Goal: Task Accomplishment & Management: Manage account settings

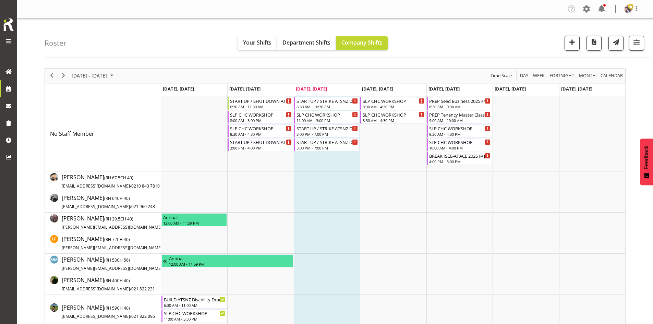
click at [645, 43] on div "Roster Your Shifts Department Shifts Company Shifts 1 Locations Clear CARLTON E…" at bounding box center [347, 38] width 605 height 39
click at [641, 44] on span "button" at bounding box center [637, 42] width 9 height 9
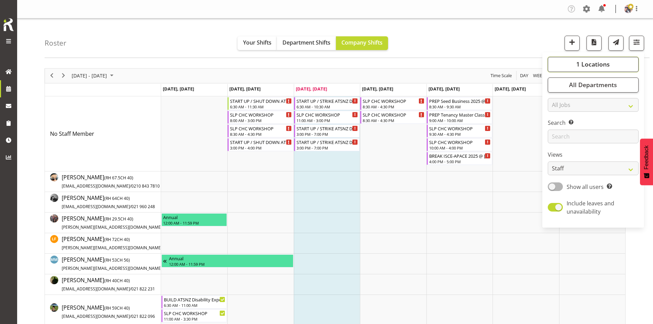
click at [614, 60] on button "1 Locations" at bounding box center [593, 64] width 91 height 15
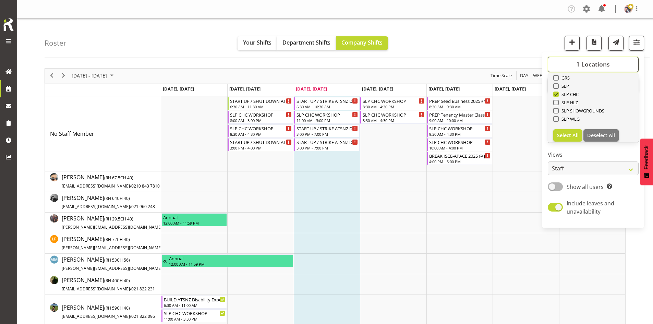
scroll to position [103, 0]
click at [563, 84] on span "SLP" at bounding box center [564, 85] width 11 height 5
click at [558, 84] on input "SLP" at bounding box center [556, 85] width 4 height 4
checkbox input "true"
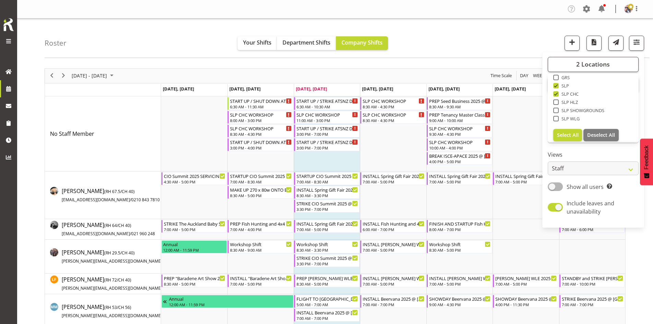
click at [490, 61] on div "Roster Your Shifts Department Shifts Company Shifts 2 Locations Clear CARLTON E…" at bounding box center [335, 310] width 636 height 582
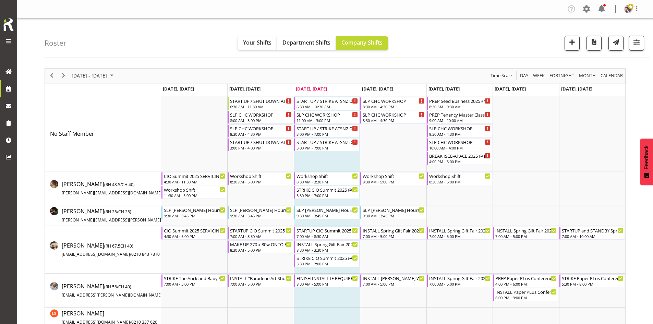
click at [491, 52] on div "Roster Your Shifts Department Shifts Company Shifts 2 Locations Clear CARLTON E…" at bounding box center [347, 38] width 605 height 39
click at [61, 75] on span "Next" at bounding box center [63, 75] width 8 height 9
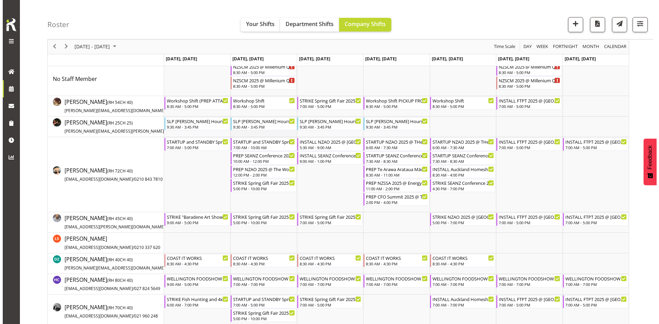
scroll to position [69, 0]
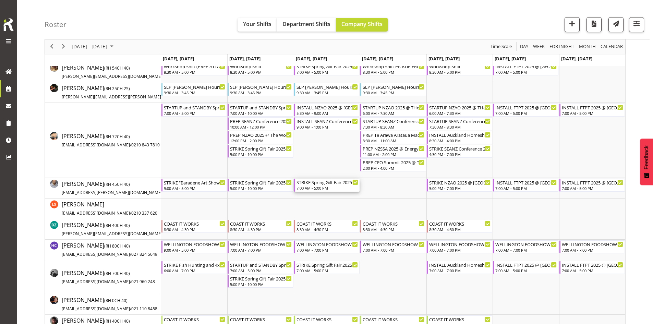
click at [322, 187] on div "7:00 AM - 5:00 PM" at bounding box center [328, 187] width 62 height 5
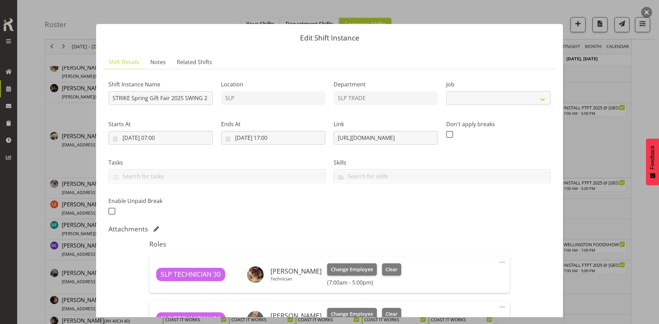
select select "9150"
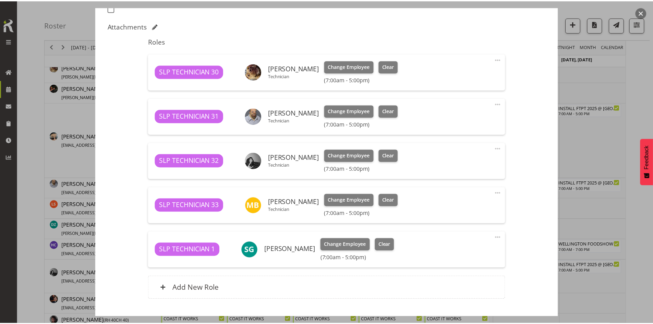
scroll to position [206, 0]
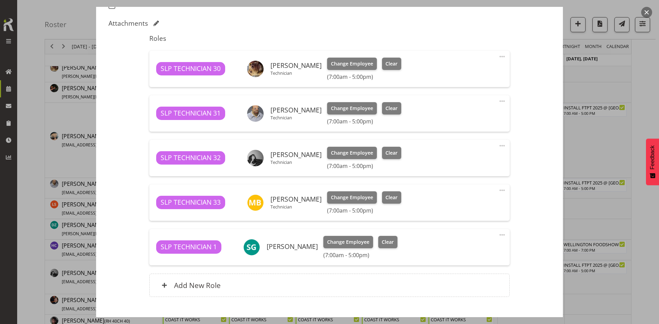
click at [645, 12] on button "button" at bounding box center [646, 12] width 11 height 11
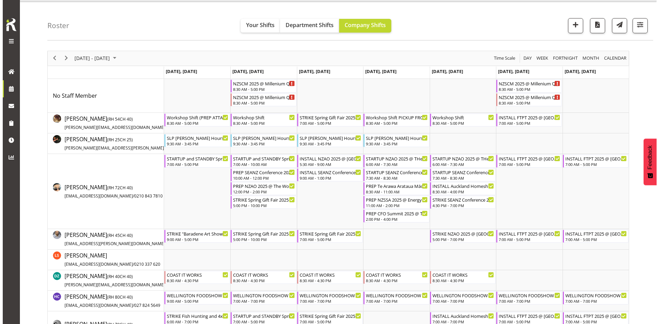
scroll to position [0, 0]
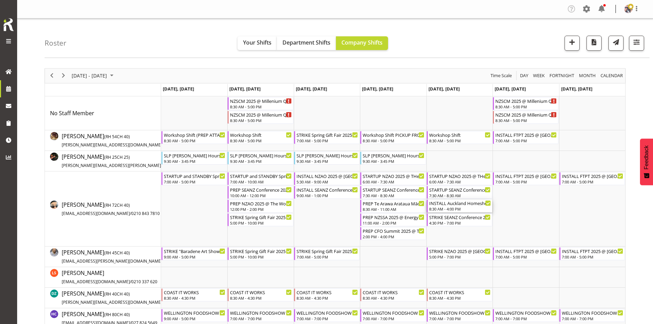
click at [452, 206] on div "INSTALL Auckland Homeshow 2025 MARQUEE 6 @ [GEOGRAPHIC_DATA] 8:30 AM - 4:00 PM" at bounding box center [460, 206] width 62 height 13
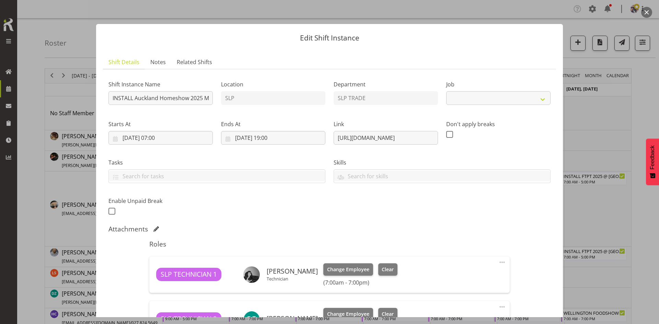
select select "9869"
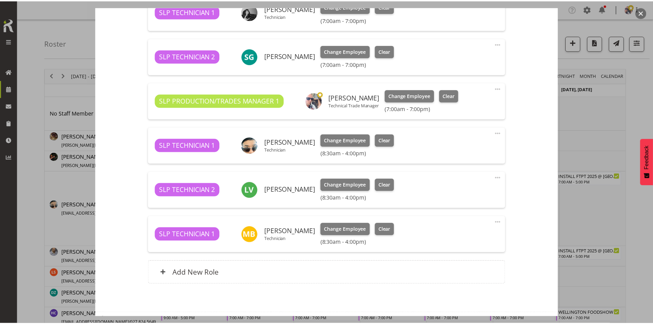
scroll to position [274, 0]
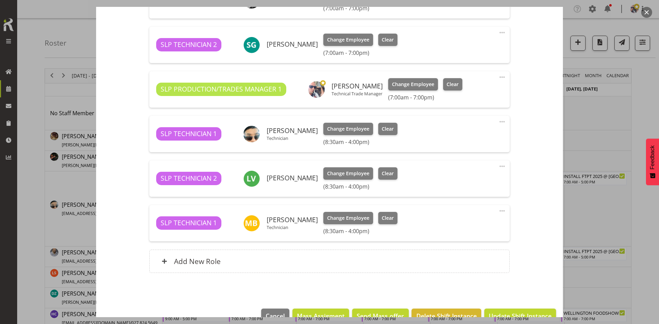
click at [647, 10] on button "button" at bounding box center [646, 12] width 11 height 11
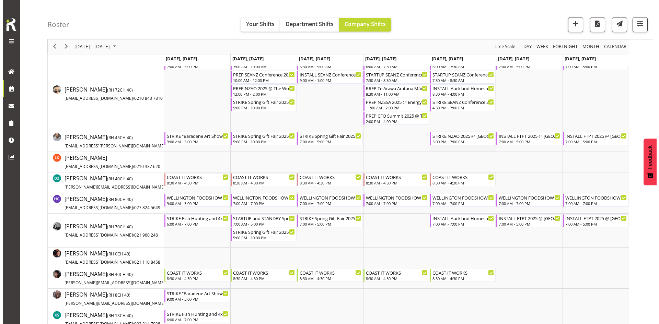
scroll to position [172, 0]
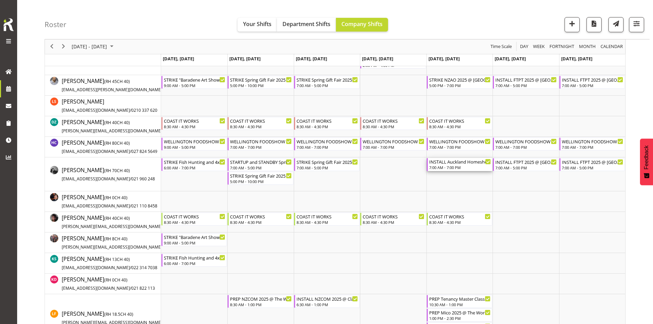
click at [452, 168] on div "7:00 AM - 7:00 PM" at bounding box center [460, 167] width 62 height 5
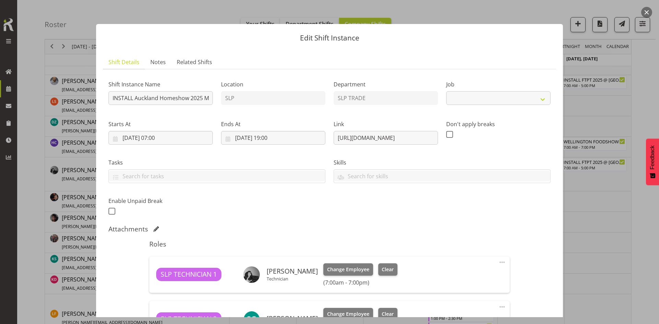
select select "9869"
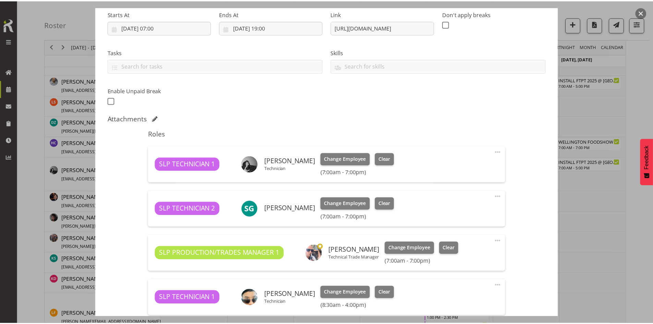
scroll to position [103, 0]
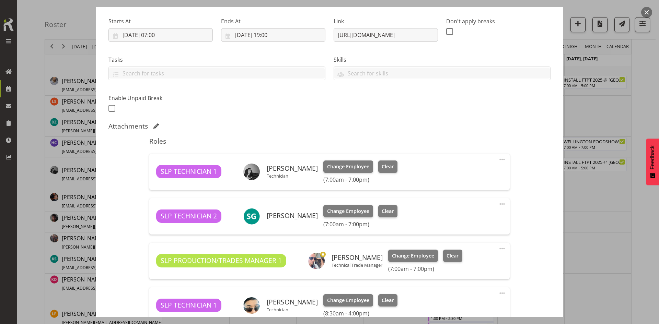
click at [643, 11] on button "button" at bounding box center [646, 12] width 11 height 11
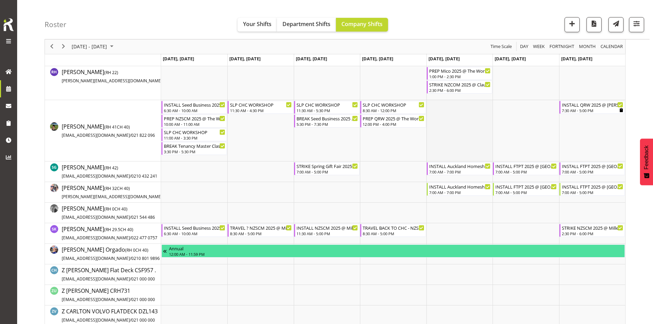
scroll to position [652, 0]
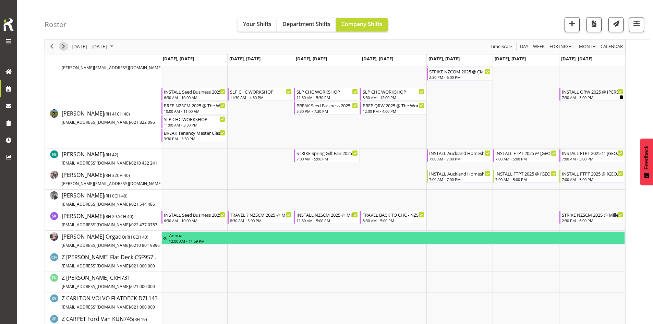
click at [63, 47] on span "Next" at bounding box center [63, 47] width 8 height 9
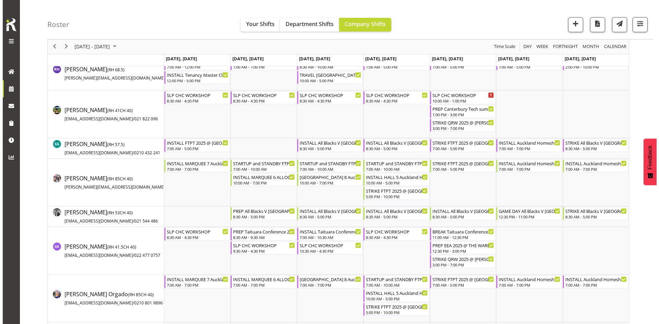
scroll to position [686, 0]
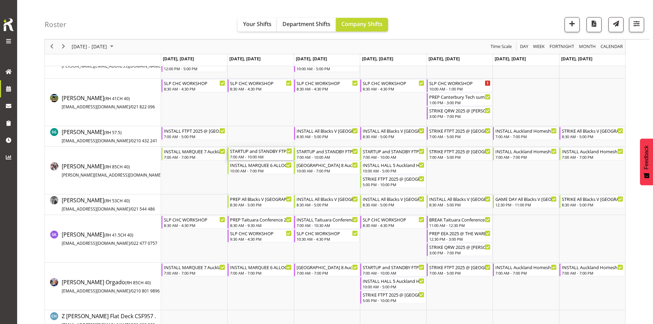
click at [248, 160] on div "7:00 AM - 10:00 AM" at bounding box center [261, 156] width 62 height 5
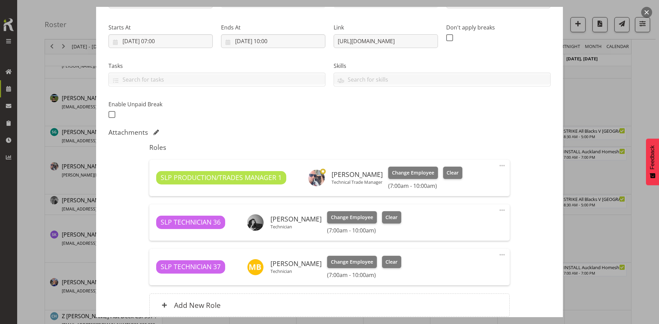
select select "9154"
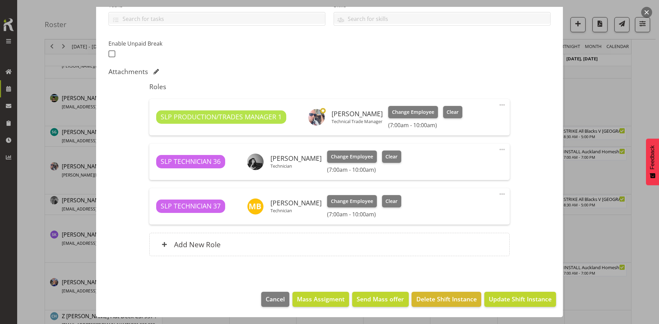
click at [607, 158] on div at bounding box center [329, 162] width 659 height 324
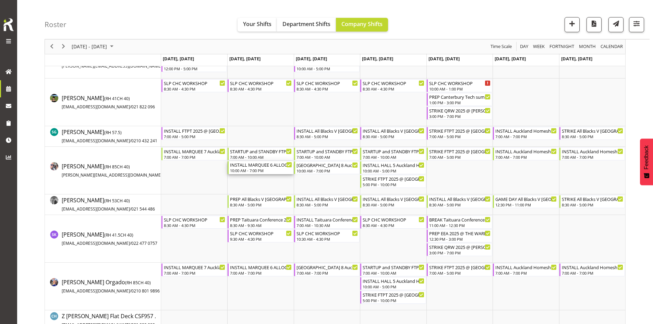
click at [273, 161] on div "INSTALL MARQUEE 6 ALLOCATION Auckland Homeshow 2025 @ [GEOGRAPHIC_DATA] 10:00 A…" at bounding box center [261, 167] width 66 height 13
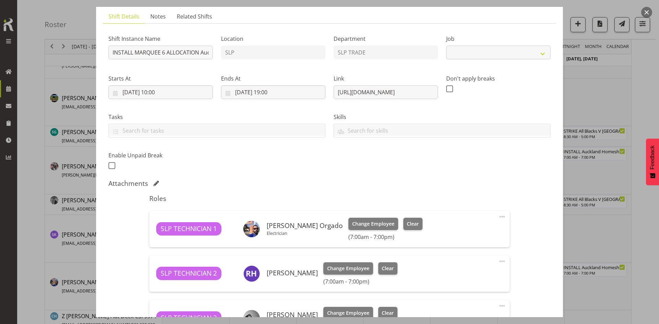
select select "9869"
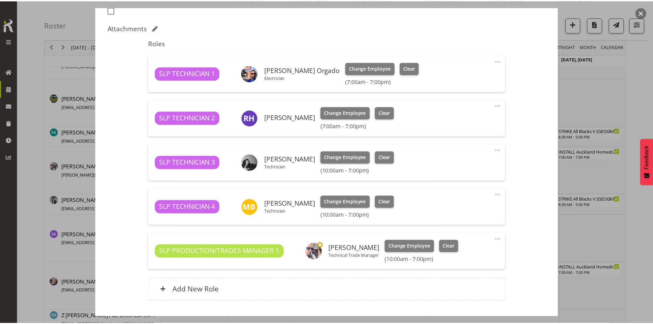
scroll to position [144, 0]
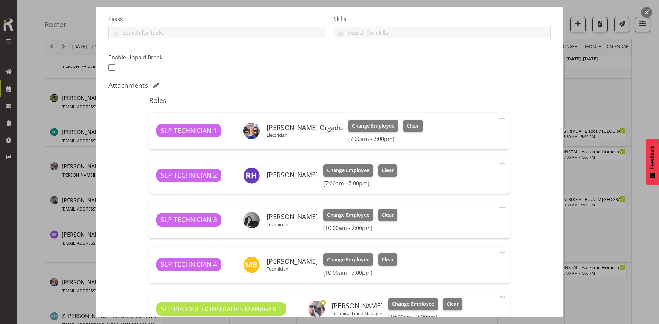
click at [616, 171] on div at bounding box center [329, 162] width 659 height 324
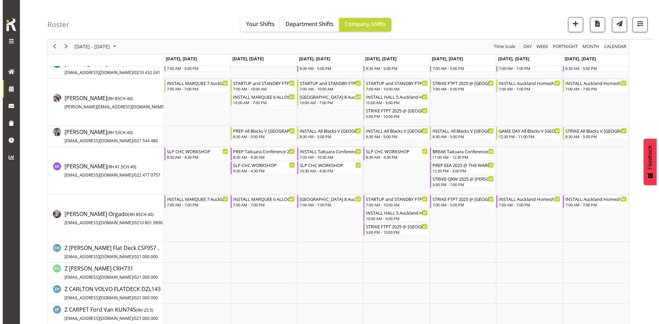
scroll to position [755, 0]
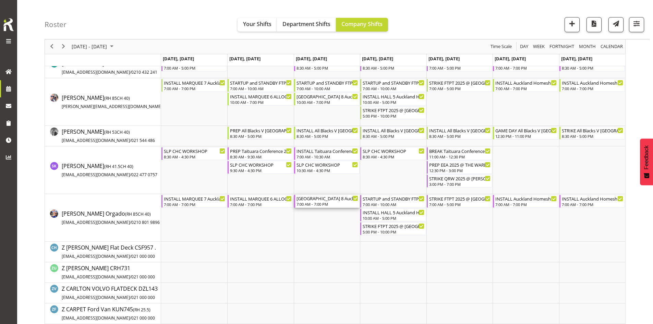
click at [330, 202] on div "7:00 AM - 7:00 PM" at bounding box center [328, 203] width 62 height 5
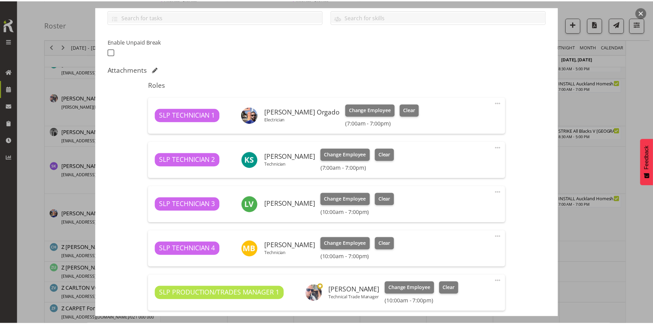
scroll to position [247, 0]
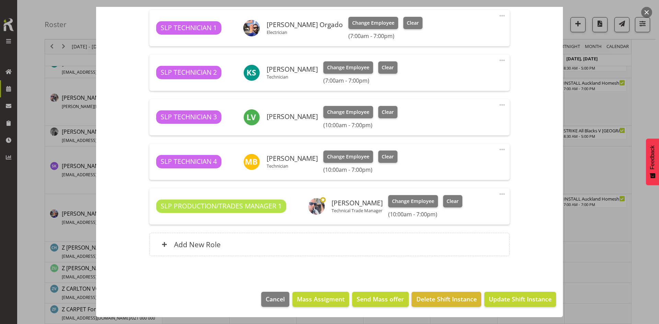
select select "9869"
click at [603, 222] on div at bounding box center [329, 162] width 659 height 324
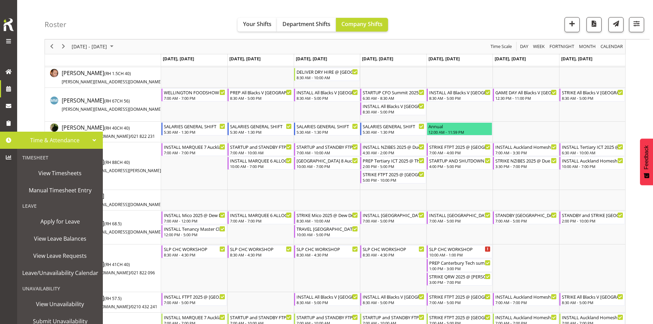
scroll to position [515, 0]
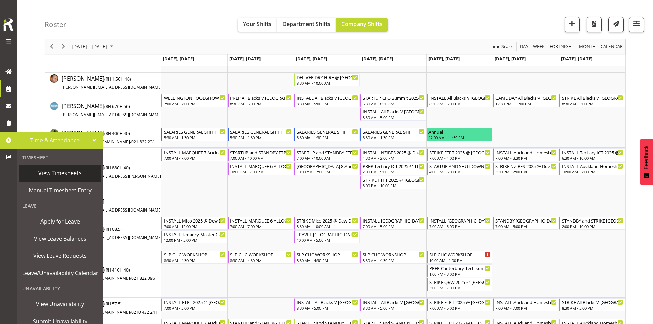
click at [71, 175] on span "View Timesheets" at bounding box center [59, 173] width 75 height 10
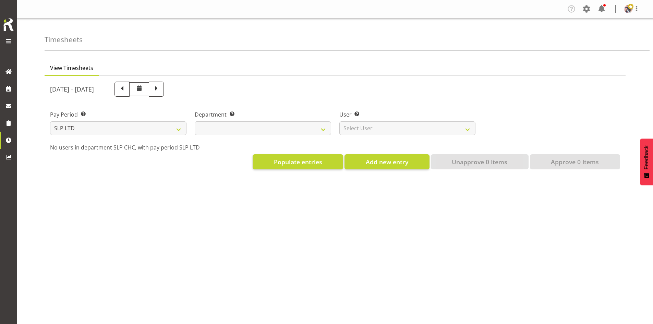
select select
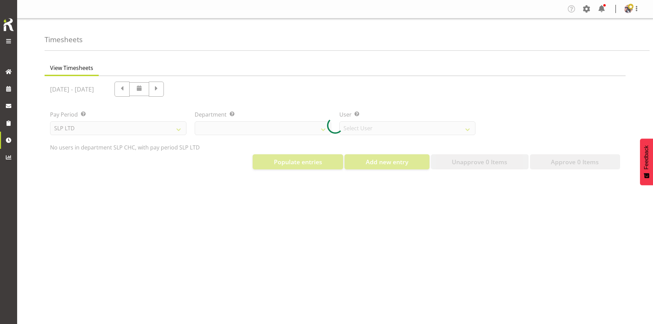
select select "5538"
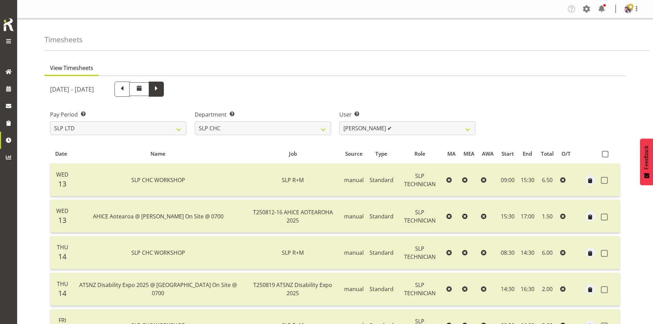
click at [161, 93] on span at bounding box center [156, 88] width 9 height 9
select select
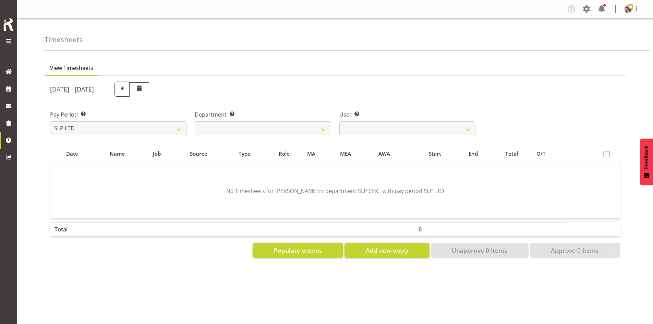
click at [127, 91] on span at bounding box center [122, 88] width 9 height 9
select select
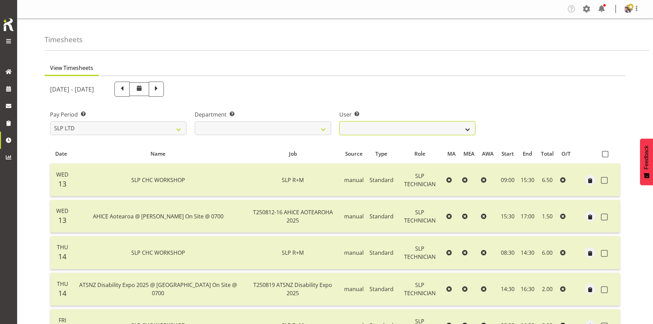
click at [465, 128] on select "Rosey McKimmie ✔ Shaun Dalgetty ✔ Stuart Korunic ✔" at bounding box center [408, 128] width 137 height 14
click at [340, 121] on select "Rosey McKimmie ✔ Shaun Dalgetty ✔ Stuart Korunic ✔" at bounding box center [408, 128] width 137 height 14
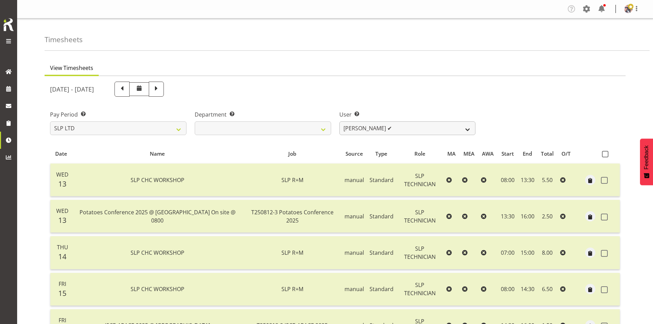
click at [464, 121] on div "User Select user. Note: This is filtered down by the previous two drop-down ite…" at bounding box center [408, 122] width 137 height 25
click at [464, 127] on select "Rosey McKimmie ✔ Shaun Dalgetty ✔ Stuart Korunic ✔" at bounding box center [408, 128] width 137 height 14
select select "263"
click at [340, 121] on select "Rosey McKimmie ✔ Shaun Dalgetty ✔ Stuart Korunic ✔" at bounding box center [408, 128] width 137 height 14
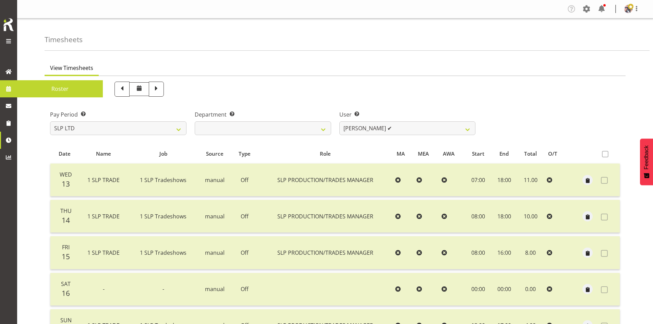
click at [11, 81] on link at bounding box center [8, 88] width 17 height 17
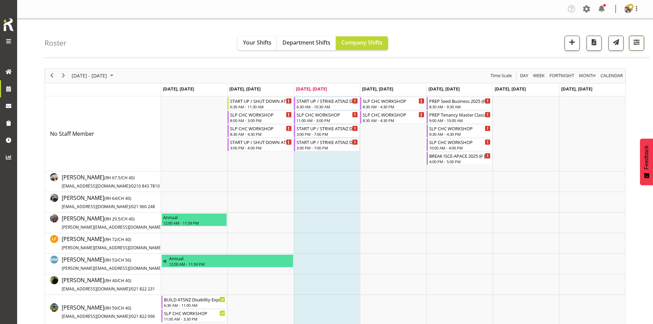
click at [635, 42] on span "button" at bounding box center [637, 42] width 9 height 9
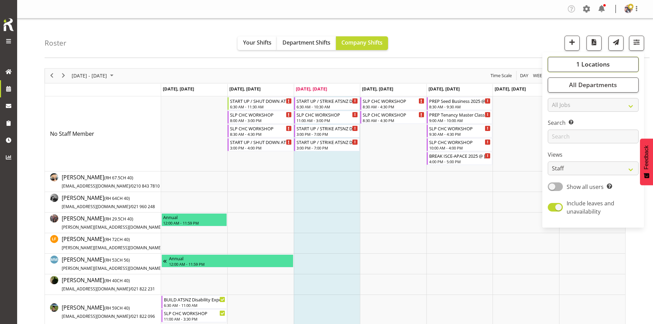
click at [602, 68] on span "1 Locations" at bounding box center [594, 64] width 34 height 8
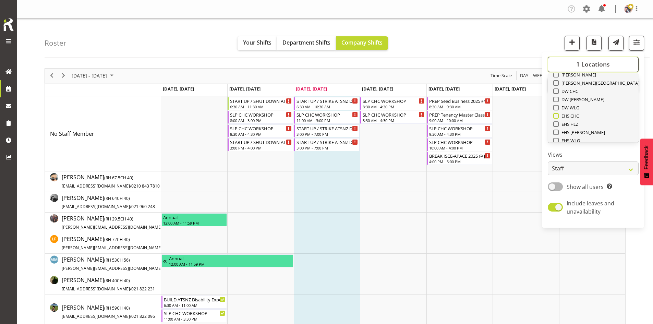
scroll to position [69, 0]
click at [568, 121] on span "SLP" at bounding box center [564, 119] width 11 height 5
click at [558, 121] on input "SLP" at bounding box center [556, 120] width 4 height 4
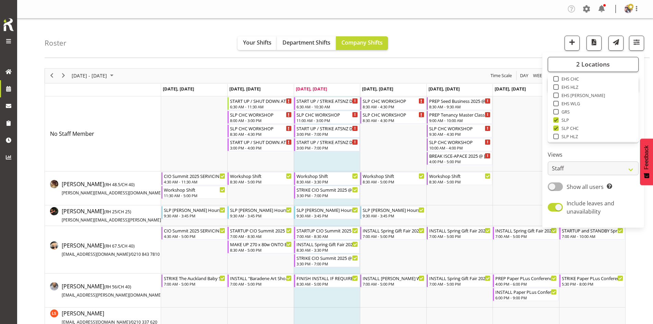
click at [566, 121] on span "SLP" at bounding box center [564, 119] width 11 height 5
click at [558, 121] on input "SLP" at bounding box center [556, 120] width 4 height 4
checkbox input "false"
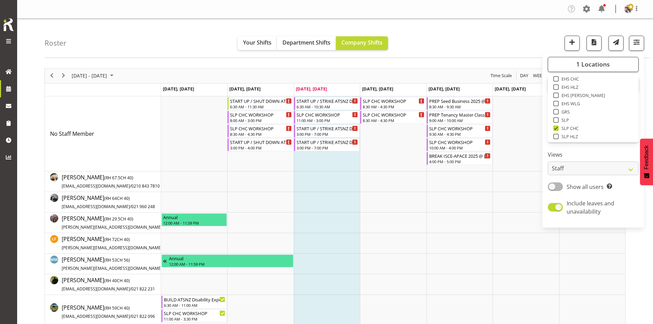
click at [435, 63] on div "August 18 - 24, 2025 Today Day Week Fortnight Month calendar Month Agenda Time …" at bounding box center [349, 305] width 609 height 484
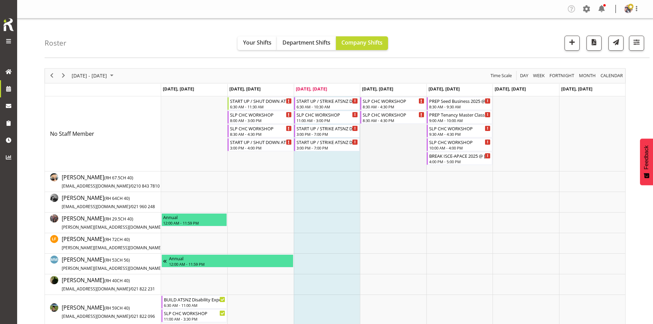
scroll to position [34, 0]
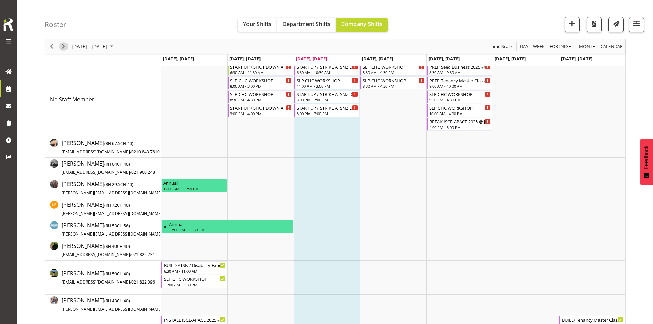
click at [62, 47] on span "Next" at bounding box center [63, 47] width 8 height 9
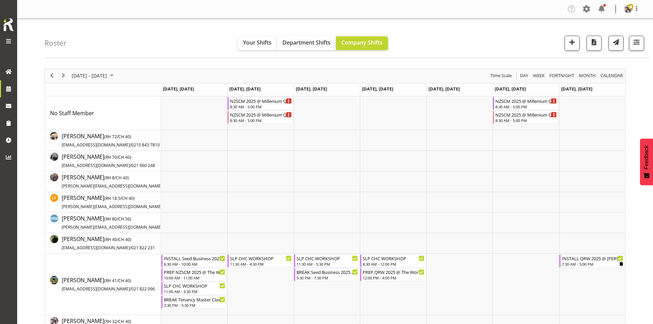
scroll to position [103, 0]
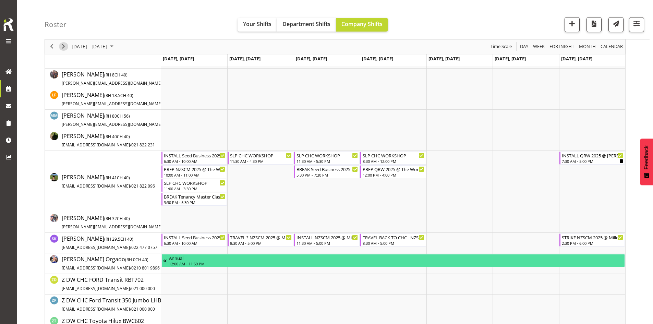
click at [64, 47] on span "Next" at bounding box center [63, 47] width 8 height 9
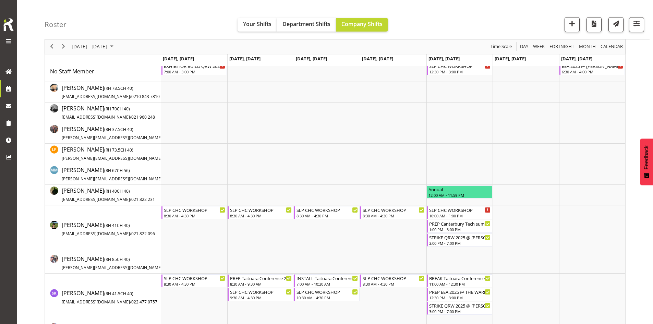
scroll to position [69, 0]
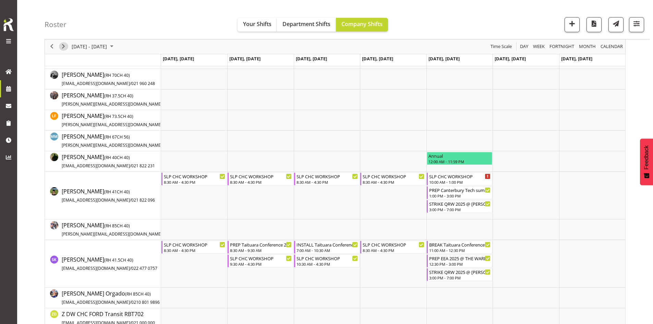
click at [66, 47] on span "Next" at bounding box center [63, 47] width 8 height 9
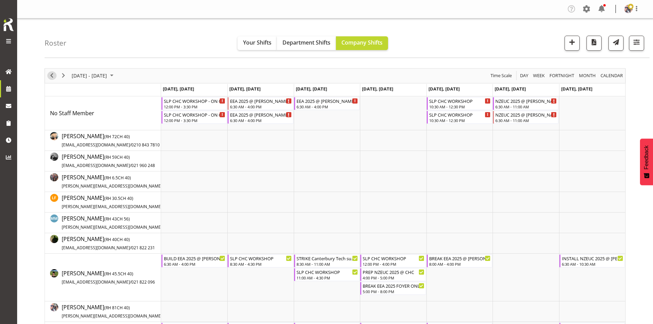
click at [54, 76] on span "Previous" at bounding box center [52, 75] width 8 height 9
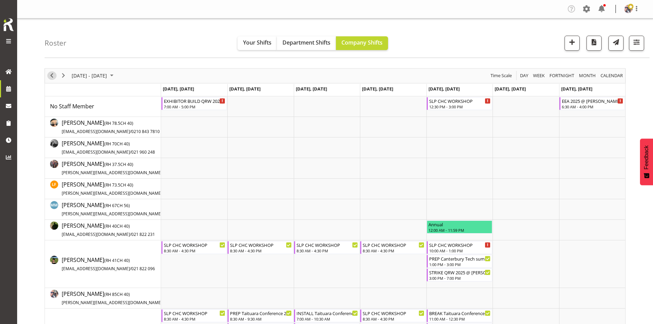
click at [53, 79] on span "Previous" at bounding box center [52, 75] width 8 height 9
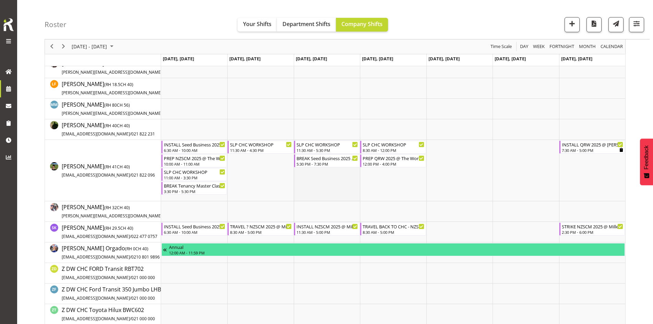
scroll to position [137, 0]
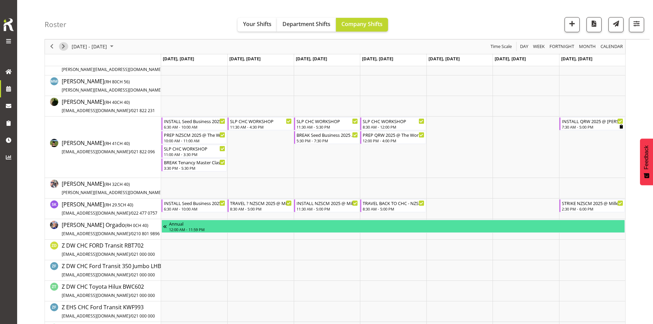
click at [67, 48] on span "Next" at bounding box center [63, 47] width 8 height 9
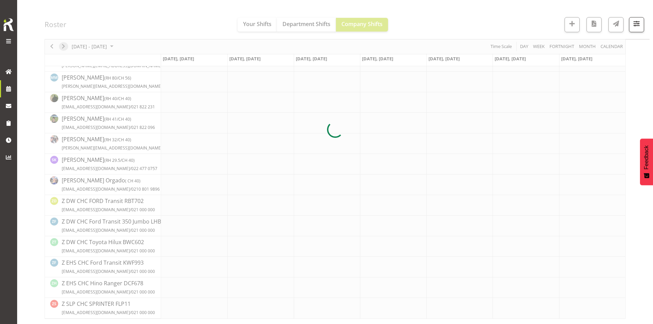
scroll to position [128, 0]
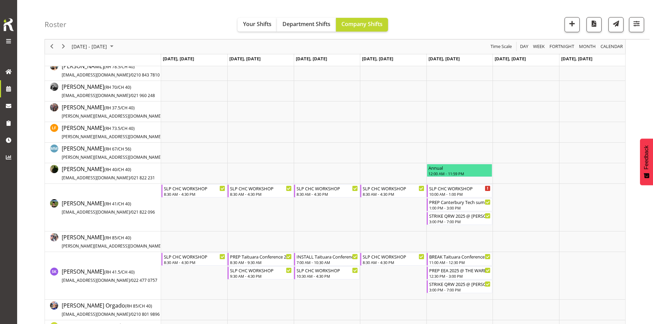
scroll to position [69, 0]
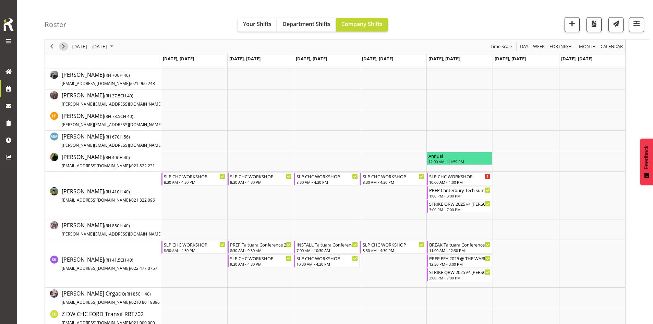
click at [65, 49] on span "Next" at bounding box center [63, 47] width 8 height 9
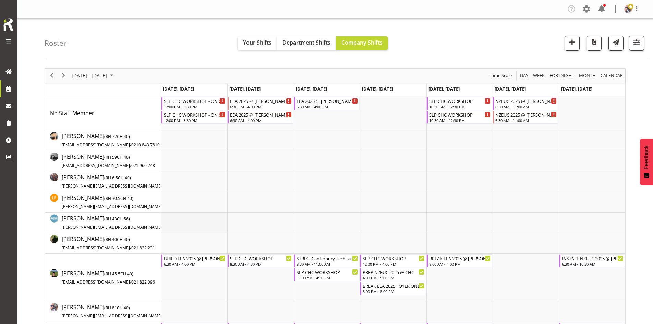
scroll to position [69, 0]
